Goal: Transaction & Acquisition: Purchase product/service

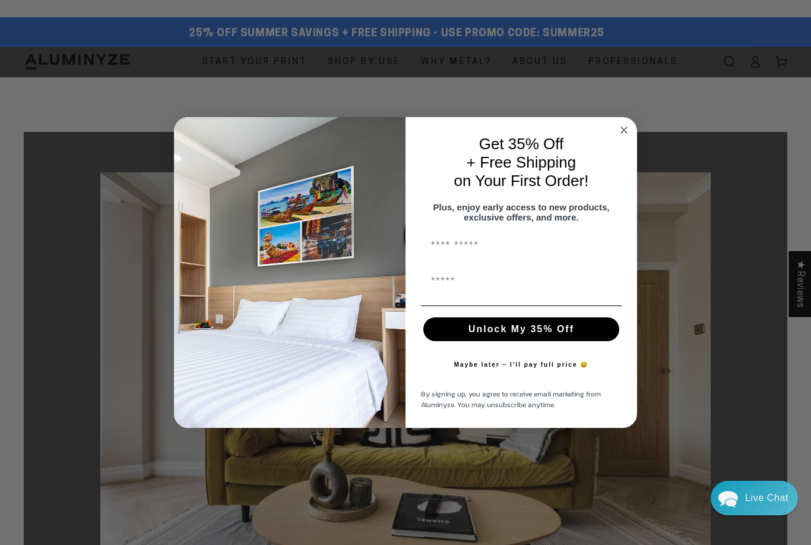
click at [617, 129] on icon "Close dialog" at bounding box center [624, 130] width 14 height 14
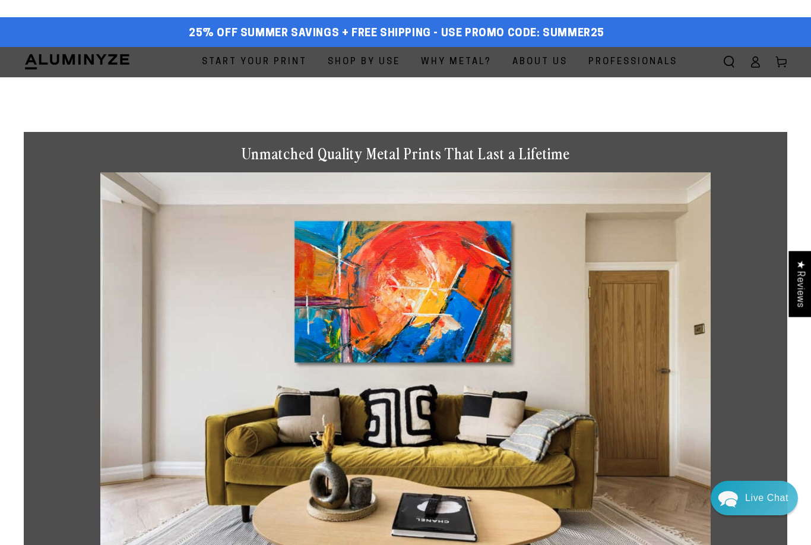
click at [463, 60] on span "Why Metal?" at bounding box center [456, 62] width 71 height 16
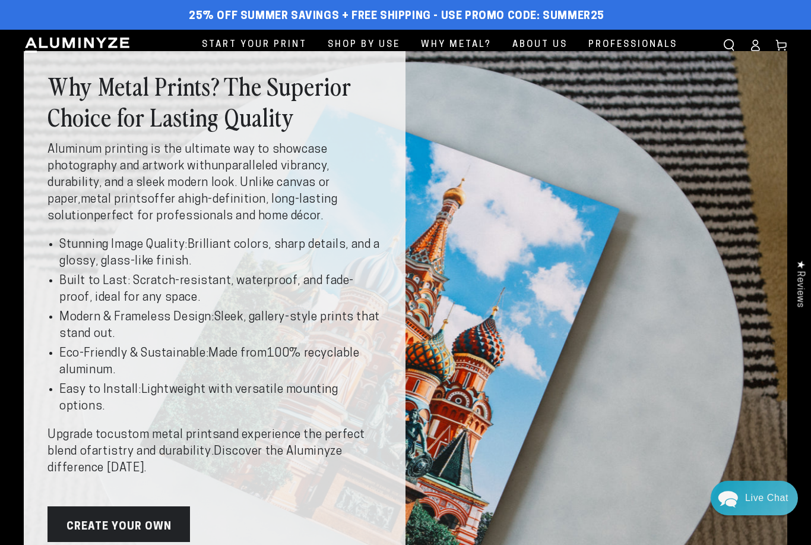
click at [295, 35] on link "Start Your Print" at bounding box center [254, 45] width 123 height 30
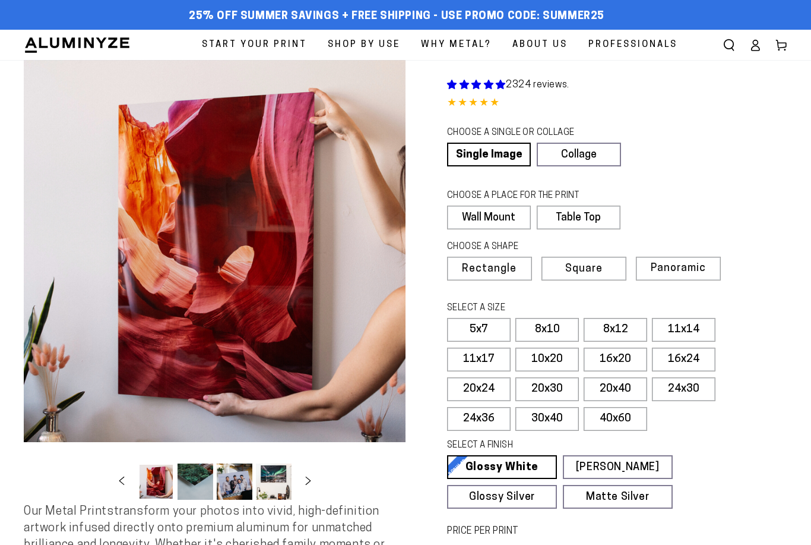
select select "**********"
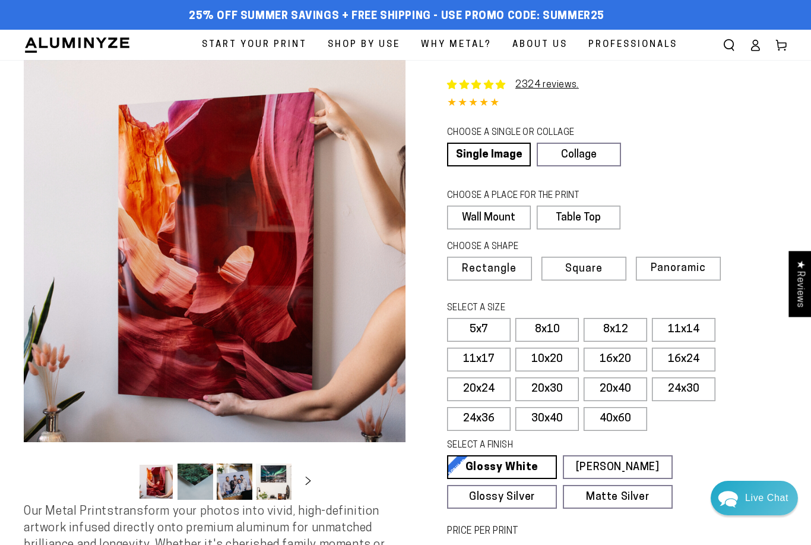
click at [501, 159] on link "Single Image" at bounding box center [489, 155] width 84 height 24
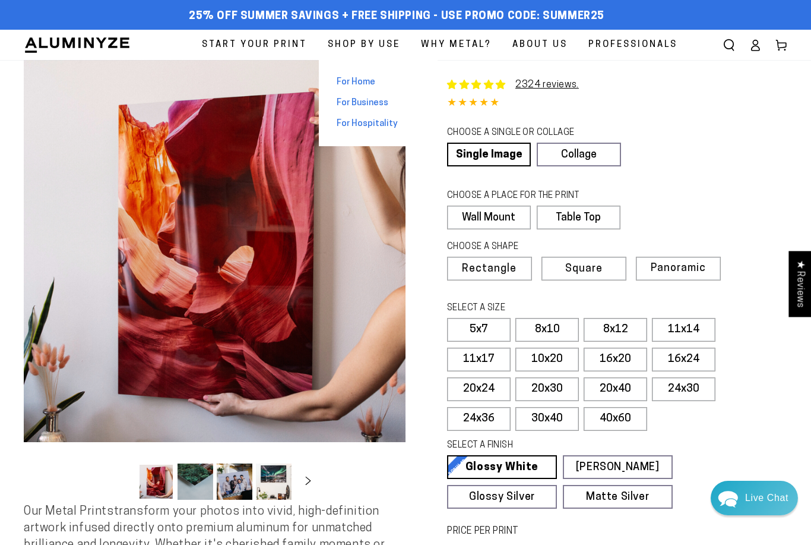
click at [494, 32] on link "Why Metal?" at bounding box center [456, 45] width 89 height 30
